Goal: Information Seeking & Learning: Compare options

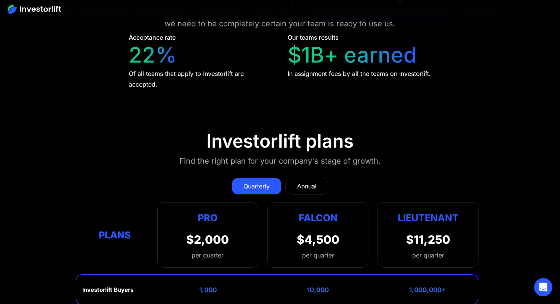
scroll to position [2977, 0]
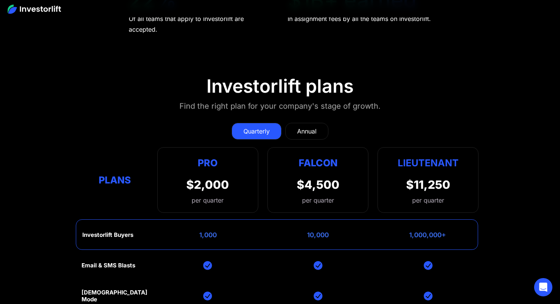
click at [308, 123] on link "Annual" at bounding box center [307, 131] width 43 height 17
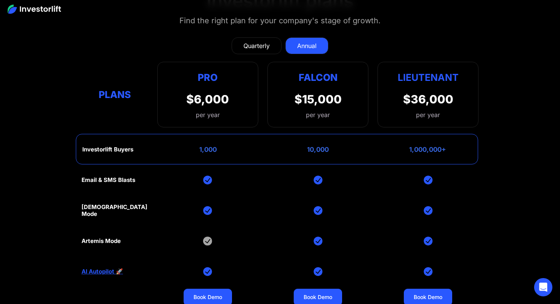
scroll to position [3057, 0]
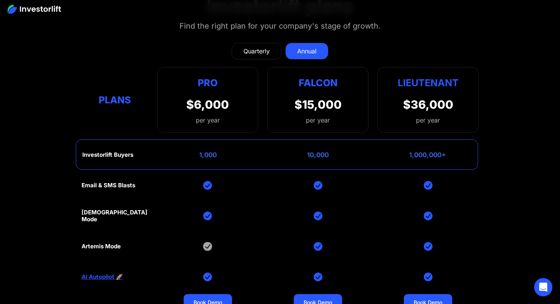
click at [260, 47] on div "Quarterly" at bounding box center [257, 51] width 26 height 9
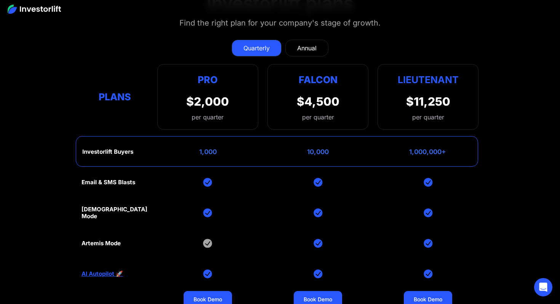
scroll to position [3060, 0]
click at [312, 44] on div "Annual" at bounding box center [306, 48] width 19 height 9
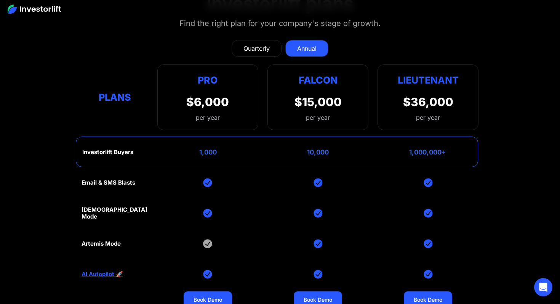
click at [259, 44] on div "Quarterly" at bounding box center [257, 48] width 26 height 9
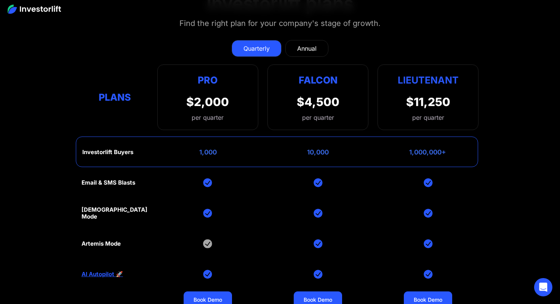
click at [301, 44] on div "Annual" at bounding box center [306, 48] width 19 height 9
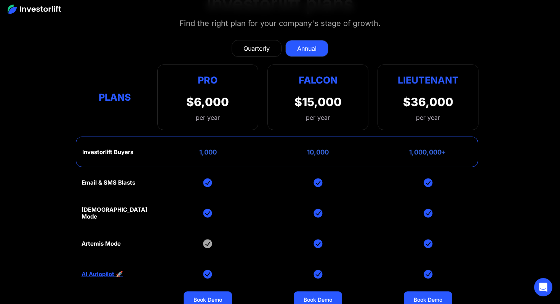
click at [257, 44] on div "Quarterly" at bounding box center [257, 48] width 26 height 9
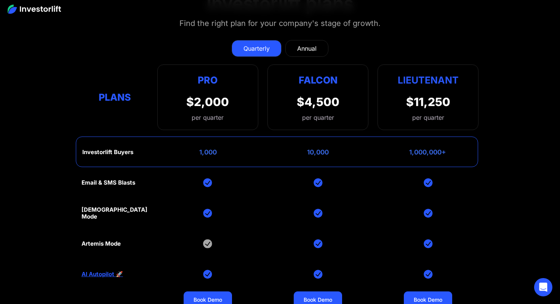
click at [291, 40] on link "Annual" at bounding box center [307, 48] width 43 height 17
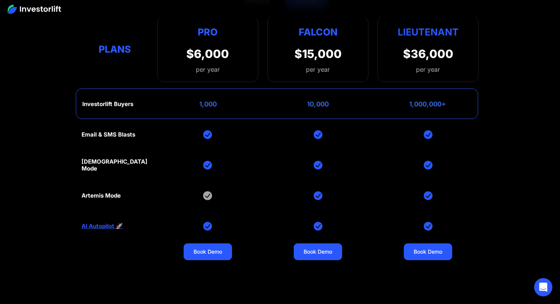
scroll to position [2993, 0]
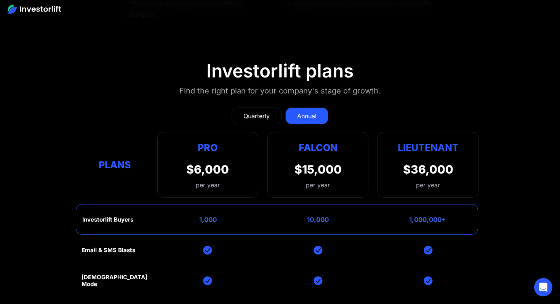
click at [257, 111] on div "Quarterly" at bounding box center [257, 115] width 26 height 9
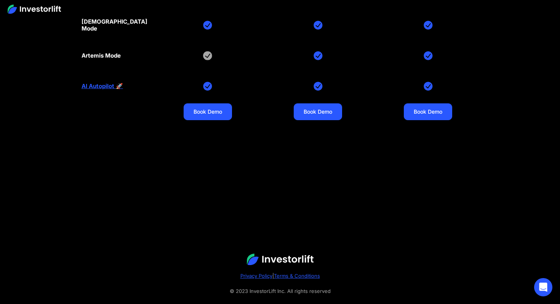
scroll to position [3003, 0]
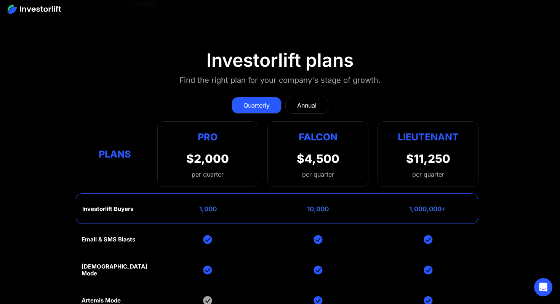
click at [306, 101] on div "Annual" at bounding box center [306, 105] width 19 height 9
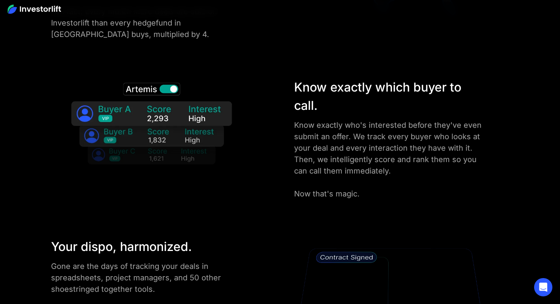
scroll to position [648, 0]
